Goal: Information Seeking & Learning: Learn about a topic

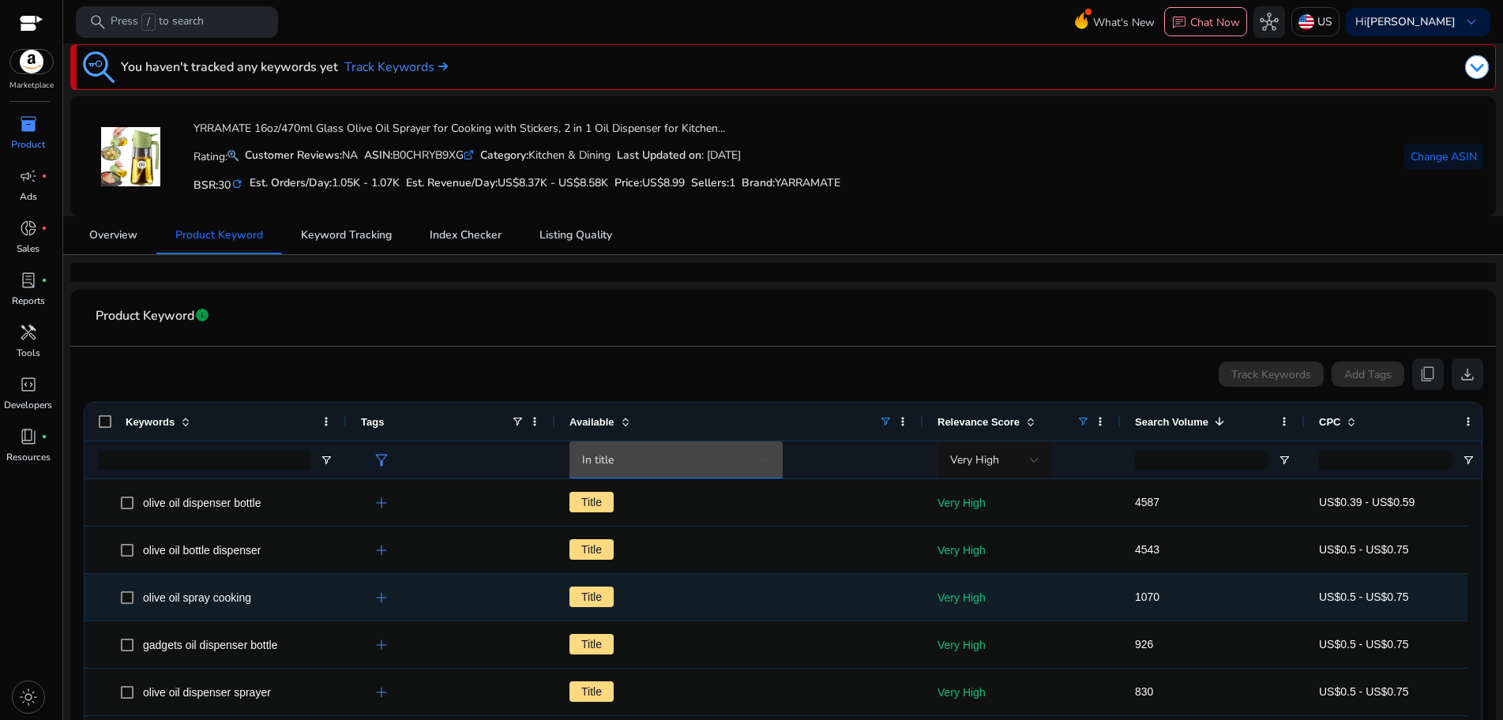
scroll to position [303, 0]
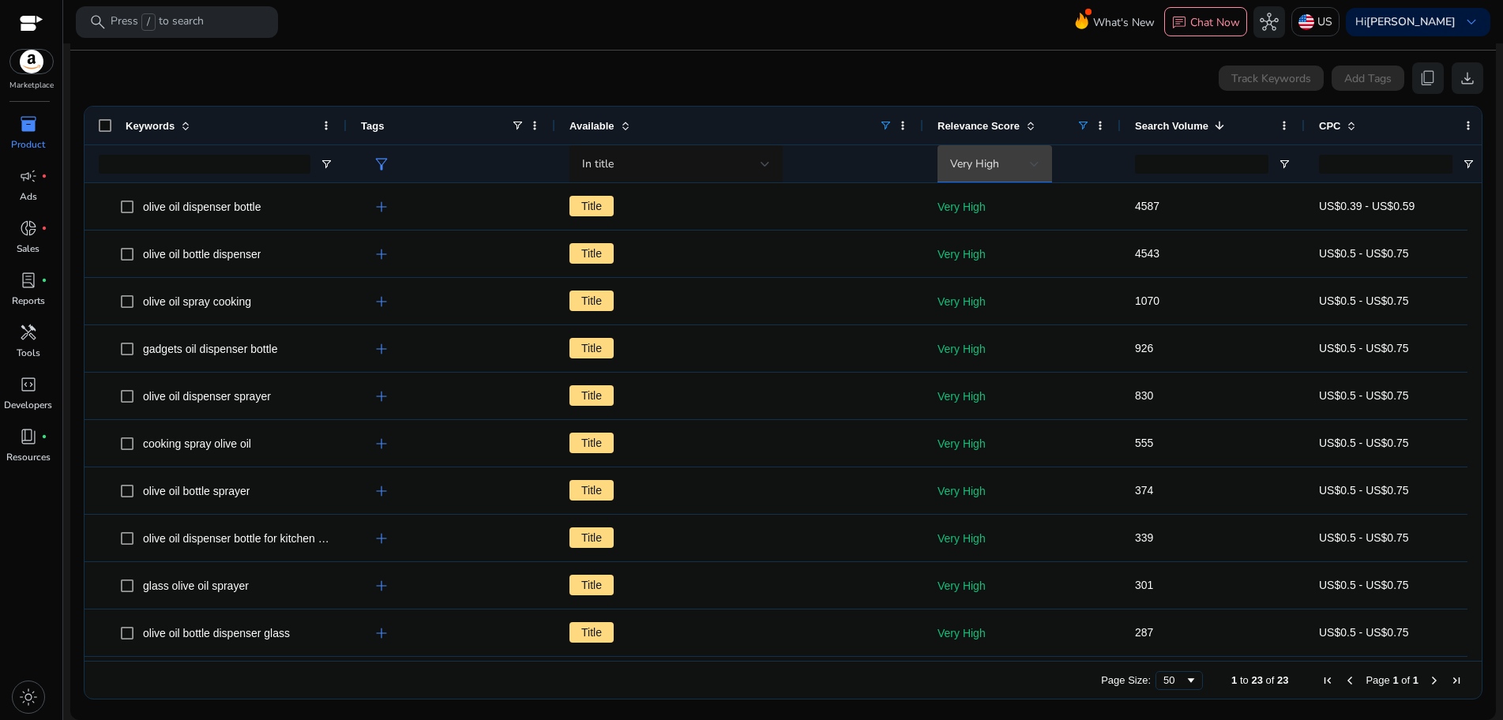
click at [996, 157] on span "Very High" at bounding box center [974, 163] width 49 height 15
click at [996, 282] on span "High" at bounding box center [996, 284] width 93 height 16
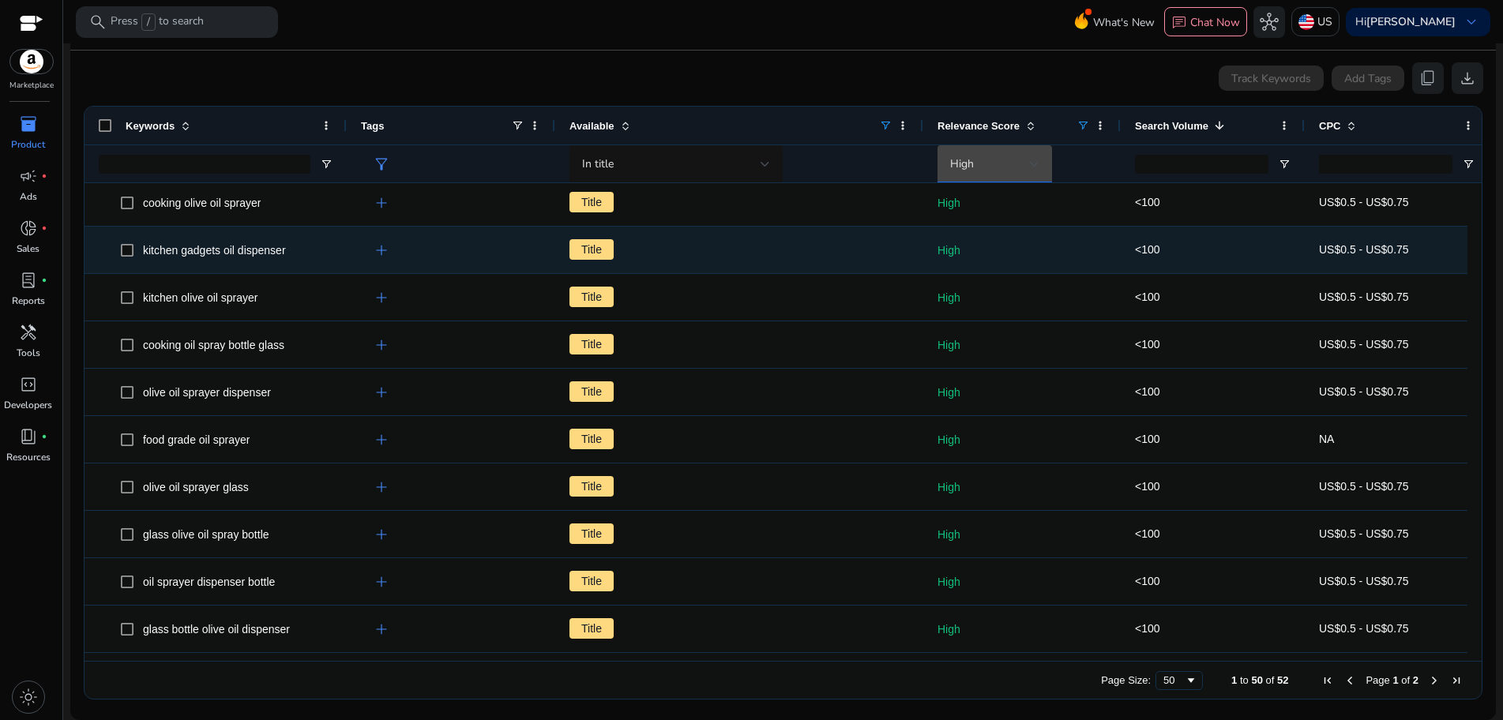
scroll to position [0, 0]
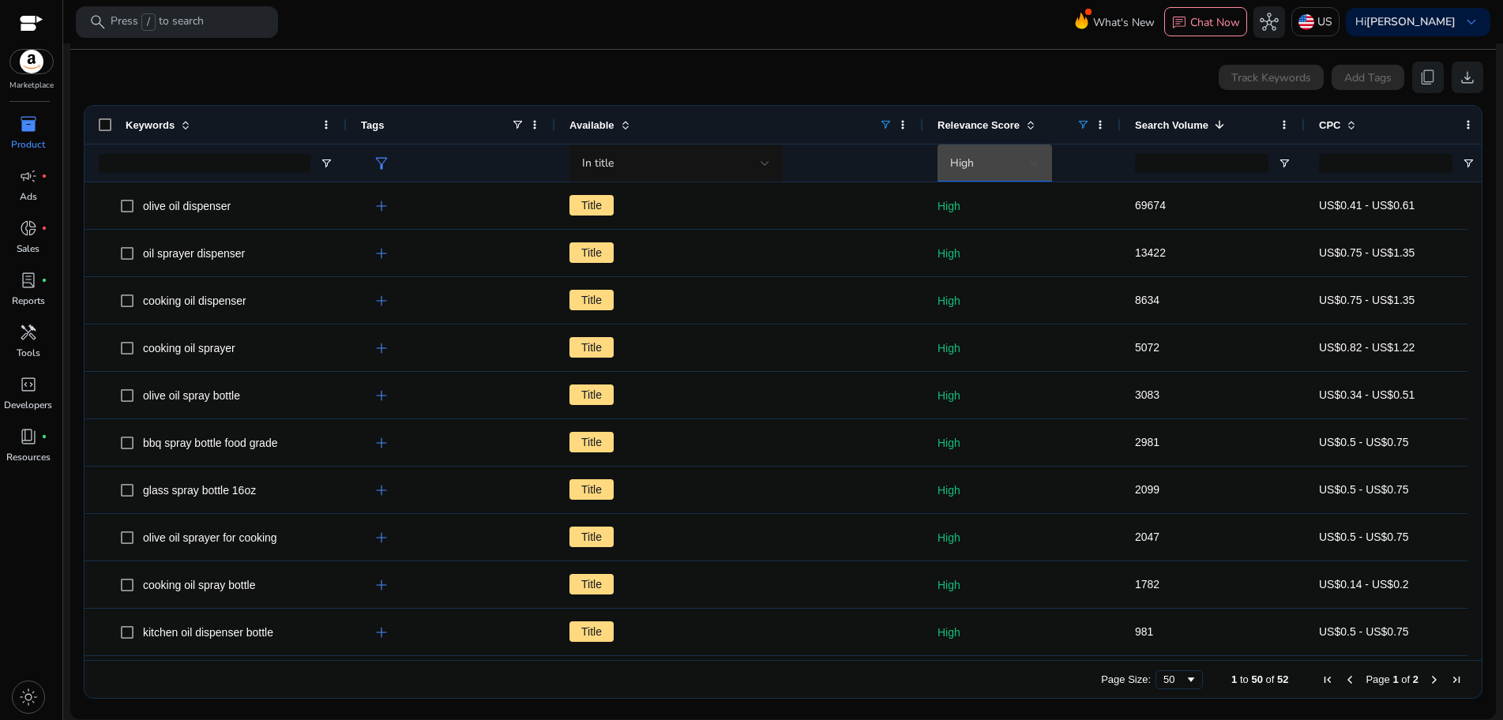
click at [1355, 130] on span at bounding box center [1351, 124] width 13 height 13
click at [1041, 156] on div "High" at bounding box center [995, 164] width 115 height 38
click at [1019, 239] on span "Very High" at bounding box center [996, 246] width 93 height 16
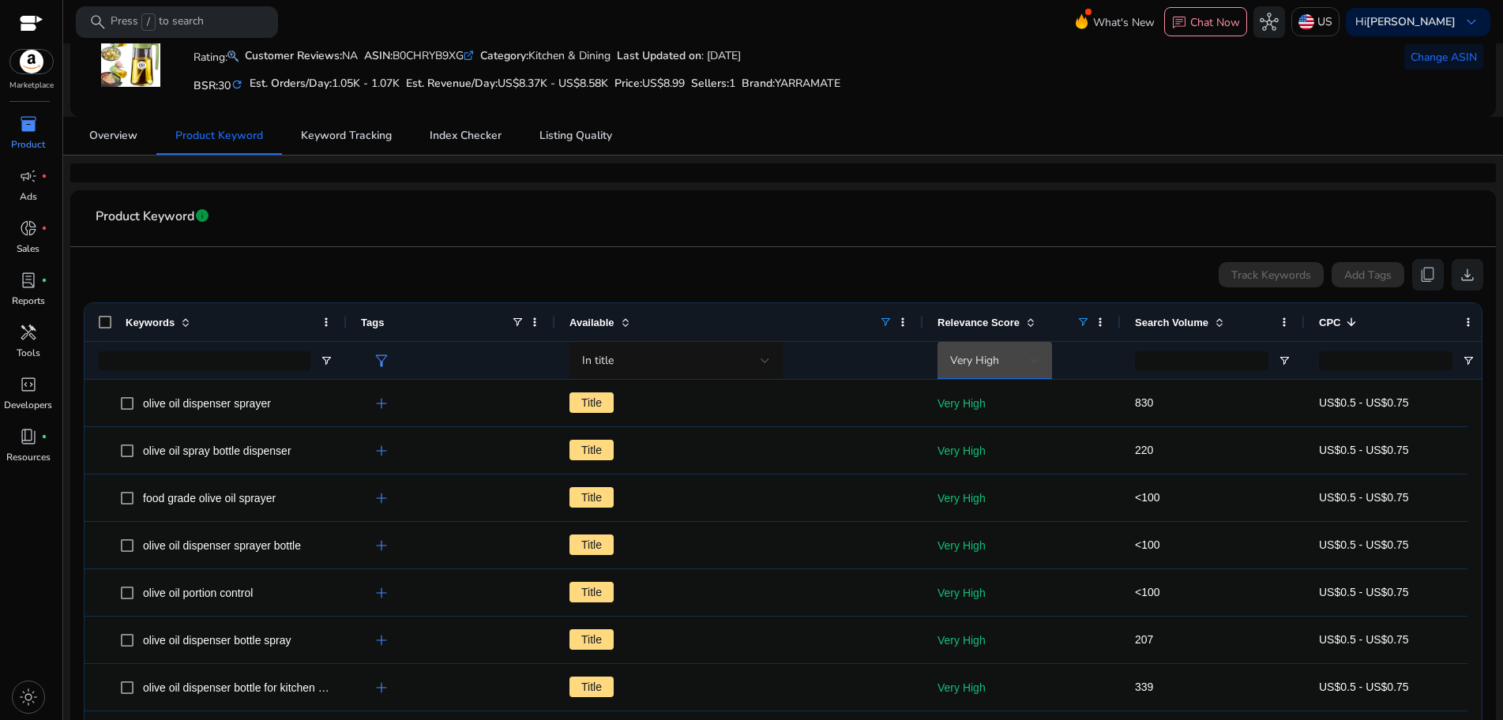
click at [1061, 317] on div "Relevance Score" at bounding box center [1007, 322] width 139 height 30
click at [1013, 320] on span "Relevance Score" at bounding box center [979, 323] width 82 height 12
click at [1036, 323] on div "Relevance Score 1" at bounding box center [1007, 322] width 139 height 30
click at [1016, 358] on div "Very High" at bounding box center [990, 360] width 80 height 17
click at [996, 479] on span "High" at bounding box center [996, 481] width 93 height 16
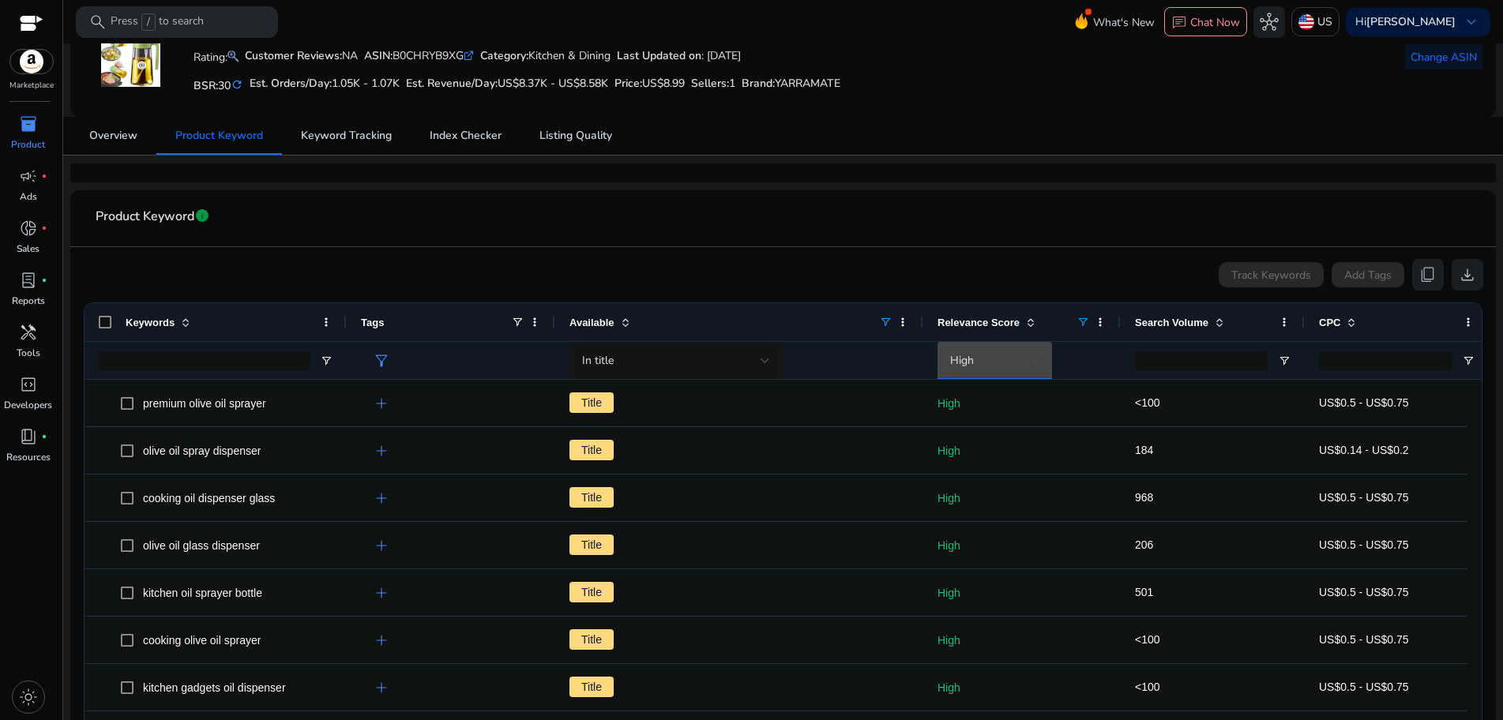
click at [1182, 327] on span "Search Volume" at bounding box center [1171, 323] width 73 height 12
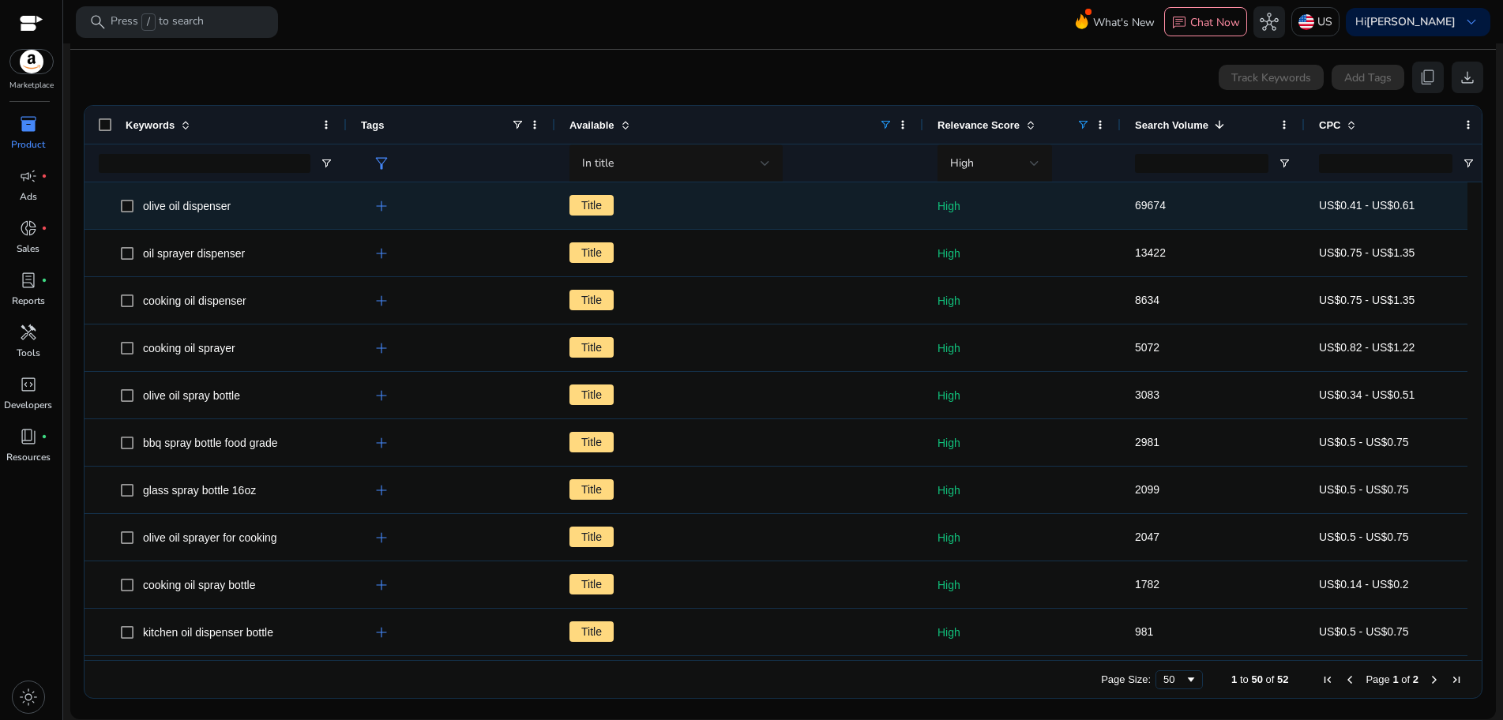
click at [592, 217] on span "Title" at bounding box center [739, 206] width 340 height 32
click at [594, 203] on span "Title" at bounding box center [591, 205] width 44 height 21
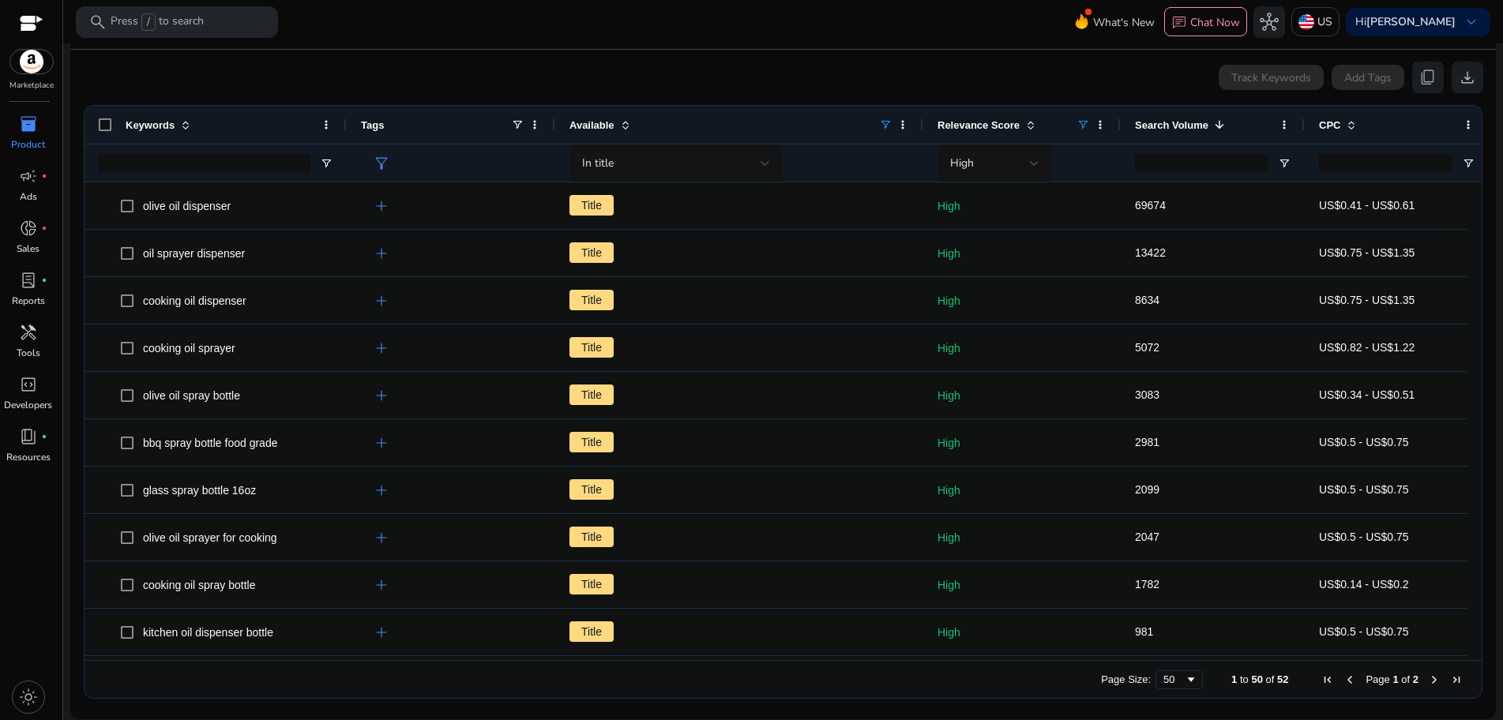
click at [786, 696] on div "Page Size: 50 1 to 50 of 52 Page 1 of 2" at bounding box center [783, 679] width 1397 height 38
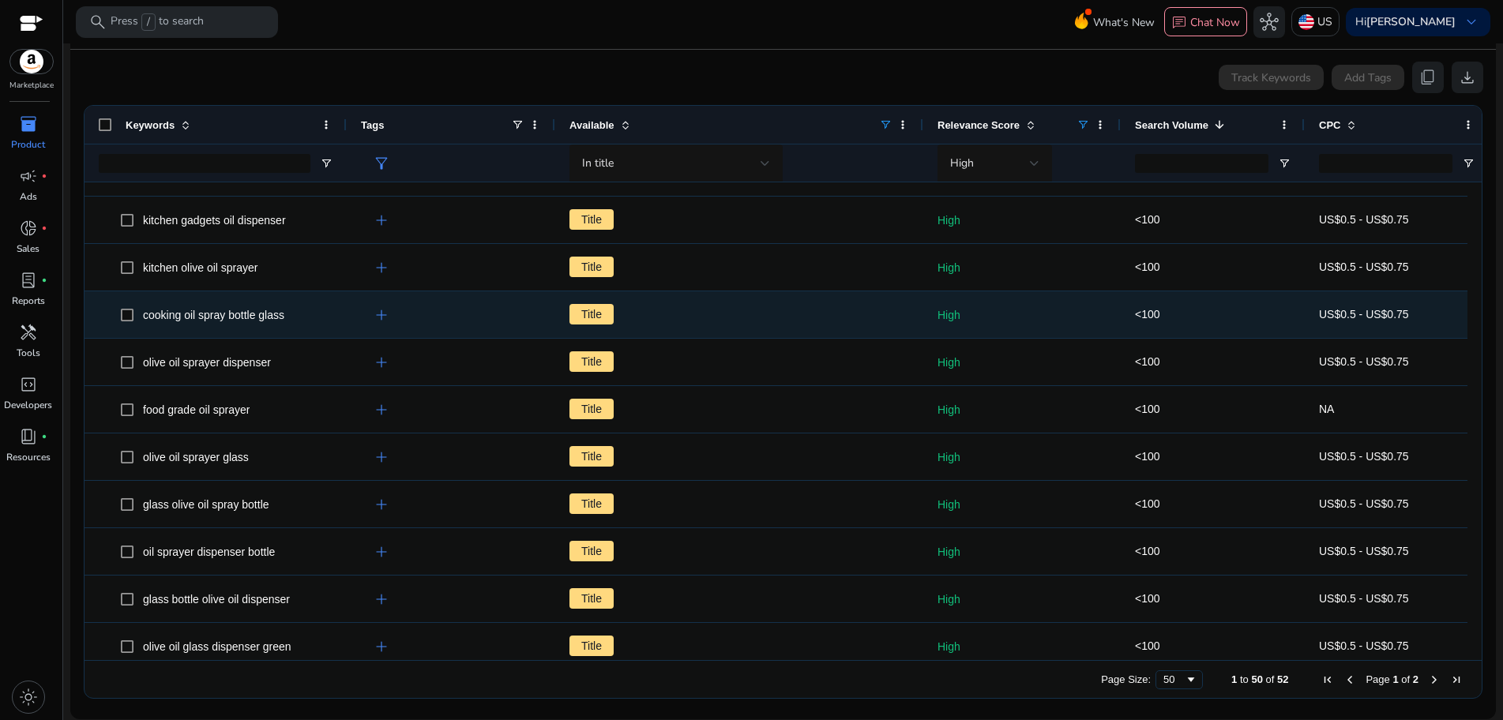
scroll to position [1299, 0]
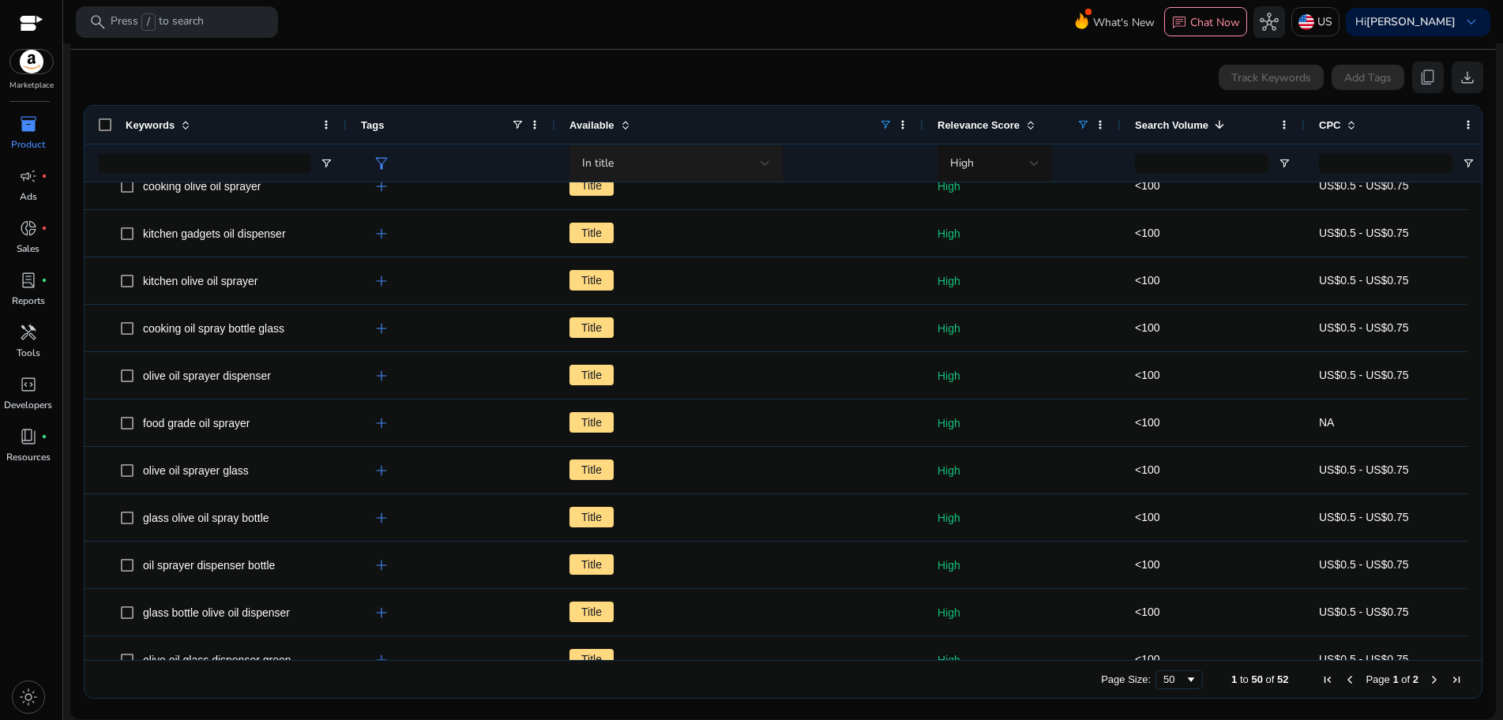
click at [725, 152] on div "In title" at bounding box center [676, 164] width 188 height 38
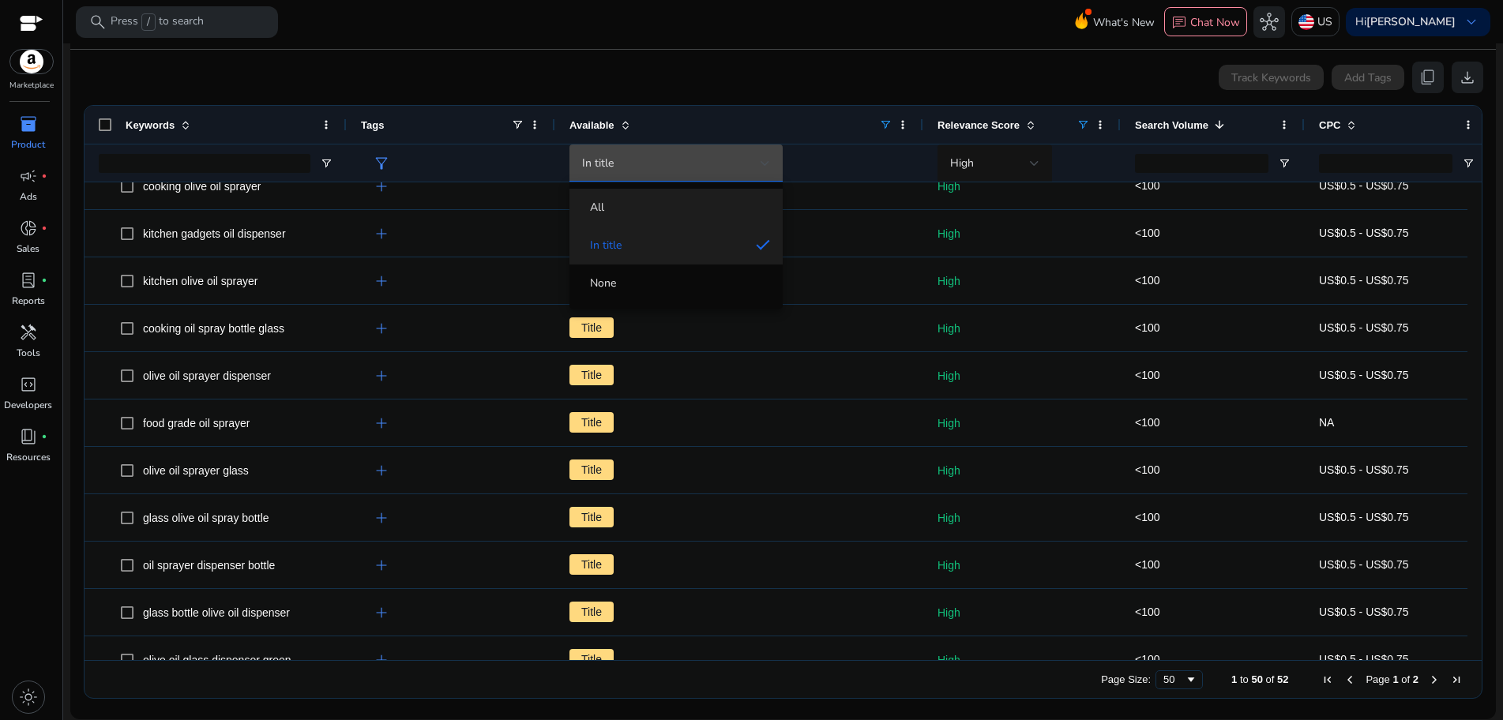
click at [711, 200] on span "All" at bounding box center [676, 208] width 188 height 16
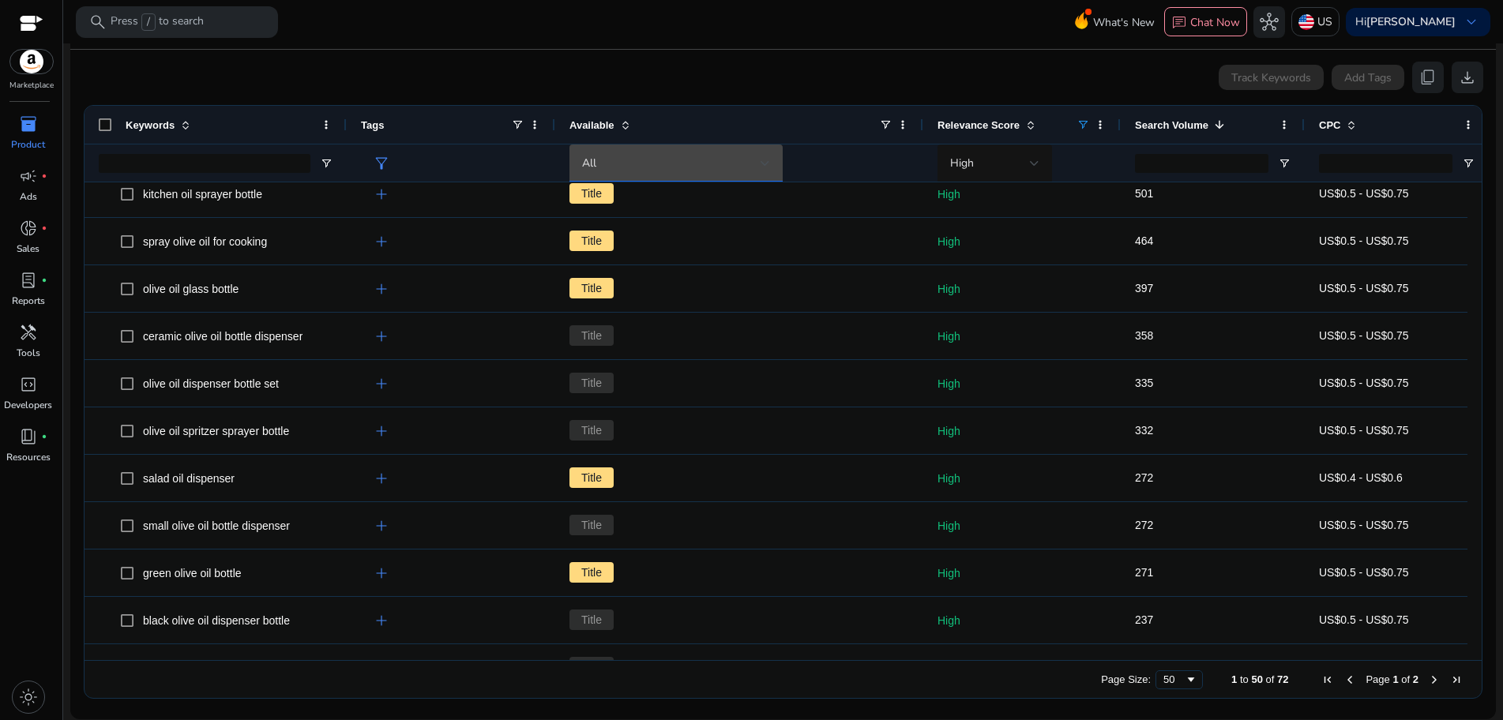
scroll to position [608, 0]
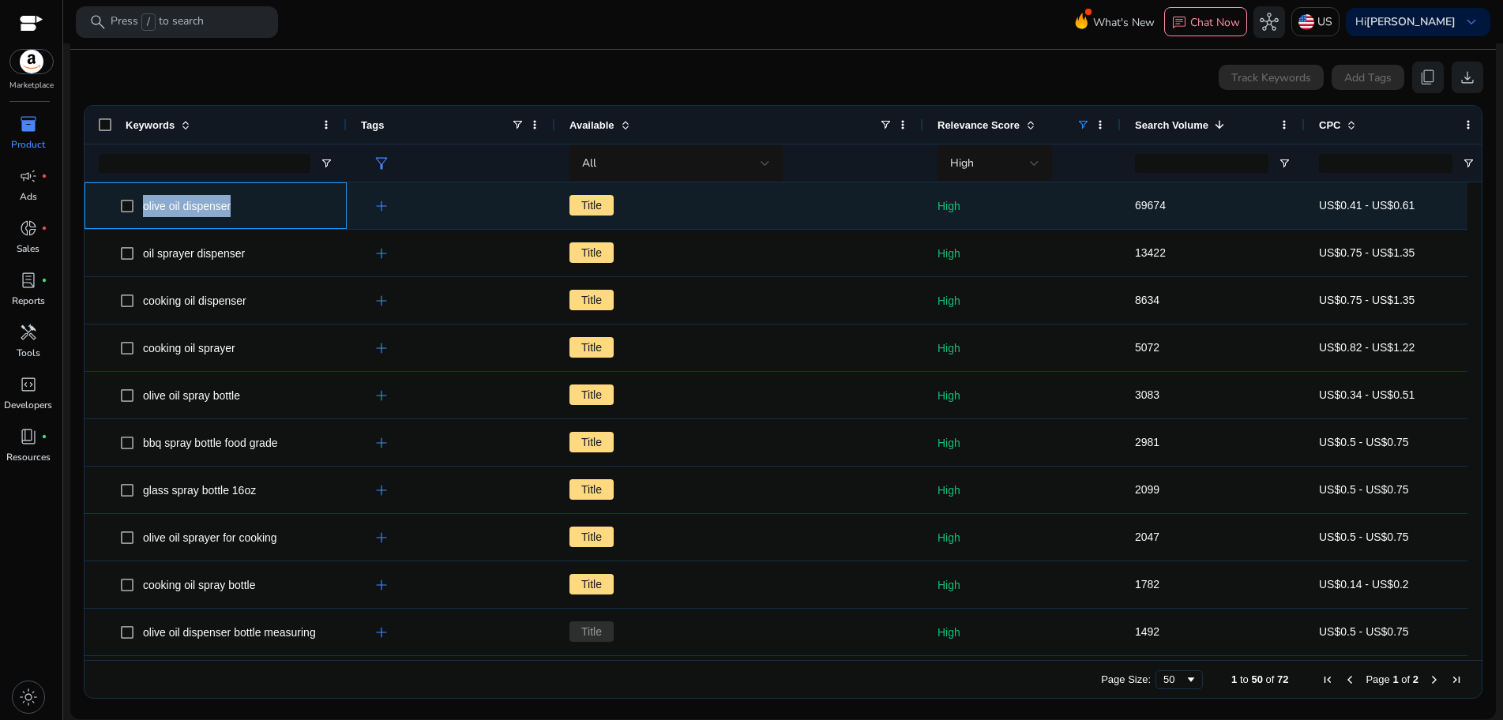
drag, startPoint x: 141, startPoint y: 205, endPoint x: 237, endPoint y: 216, distance: 97.0
click at [237, 216] on span "olive oil dispenser" at bounding box center [227, 206] width 212 height 32
